Goal: Check status

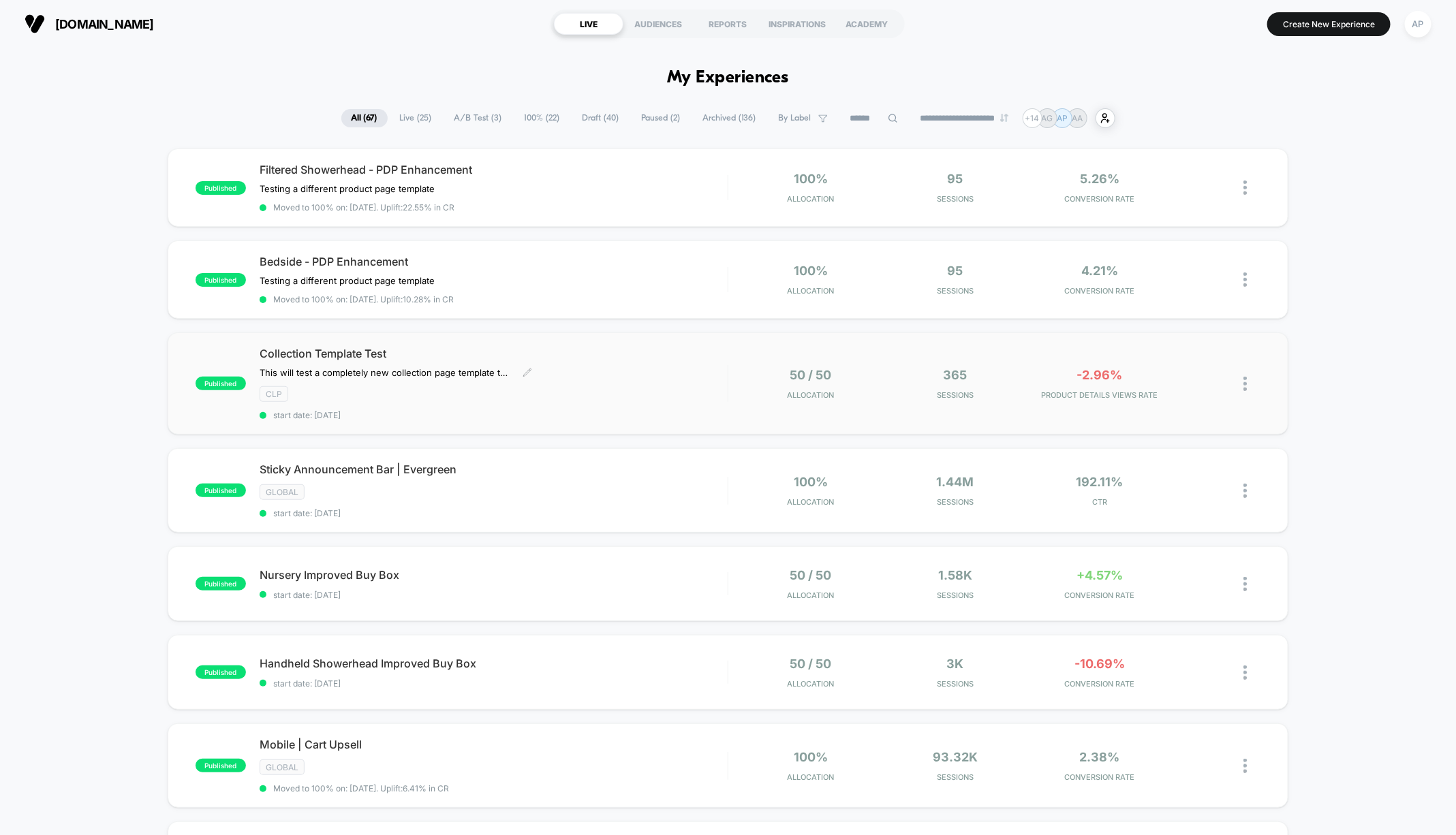
click at [636, 390] on div "CLP" at bounding box center [493, 394] width 468 height 16
